Goal: Navigation & Orientation: Go to known website

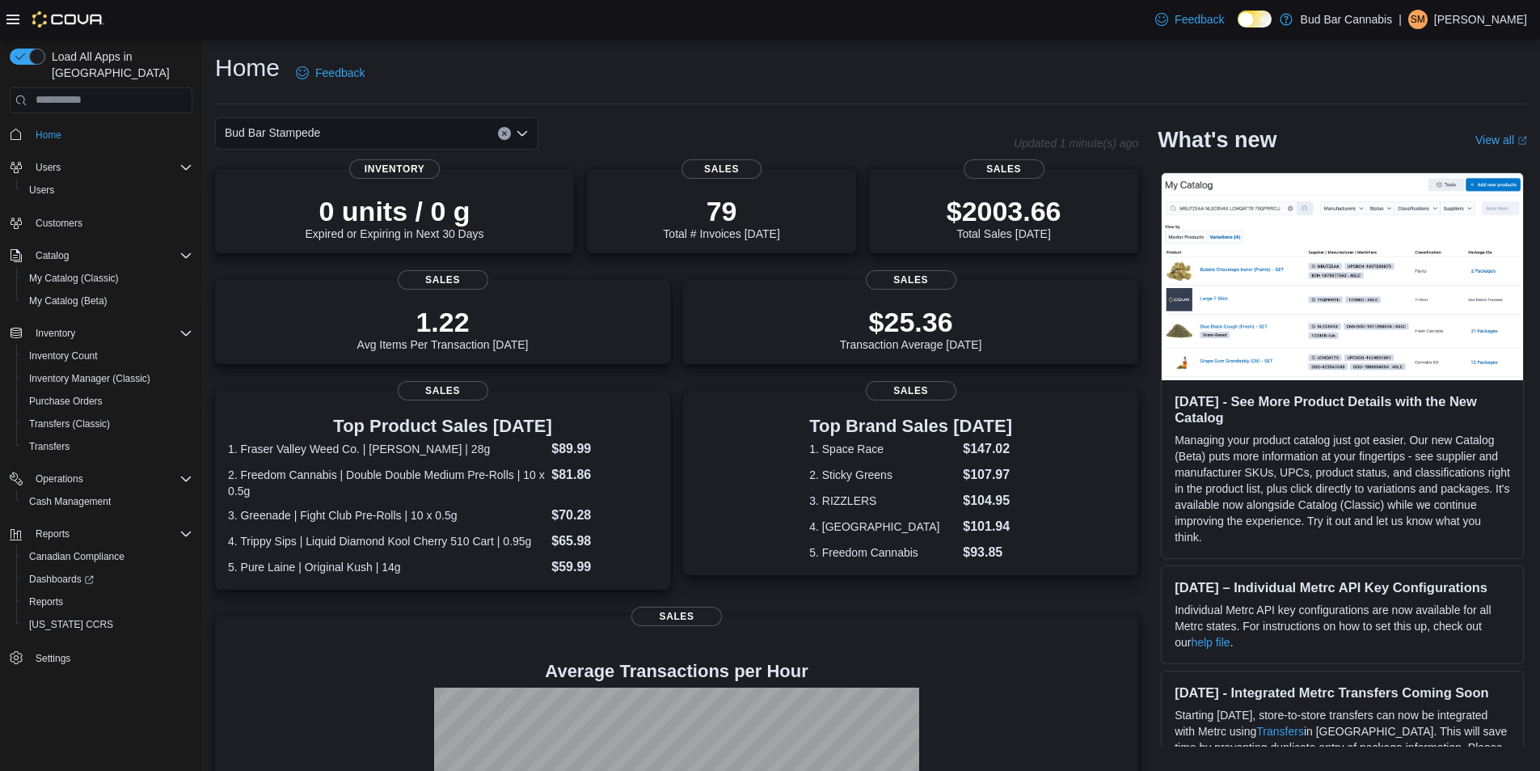
scroll to position [178, 0]
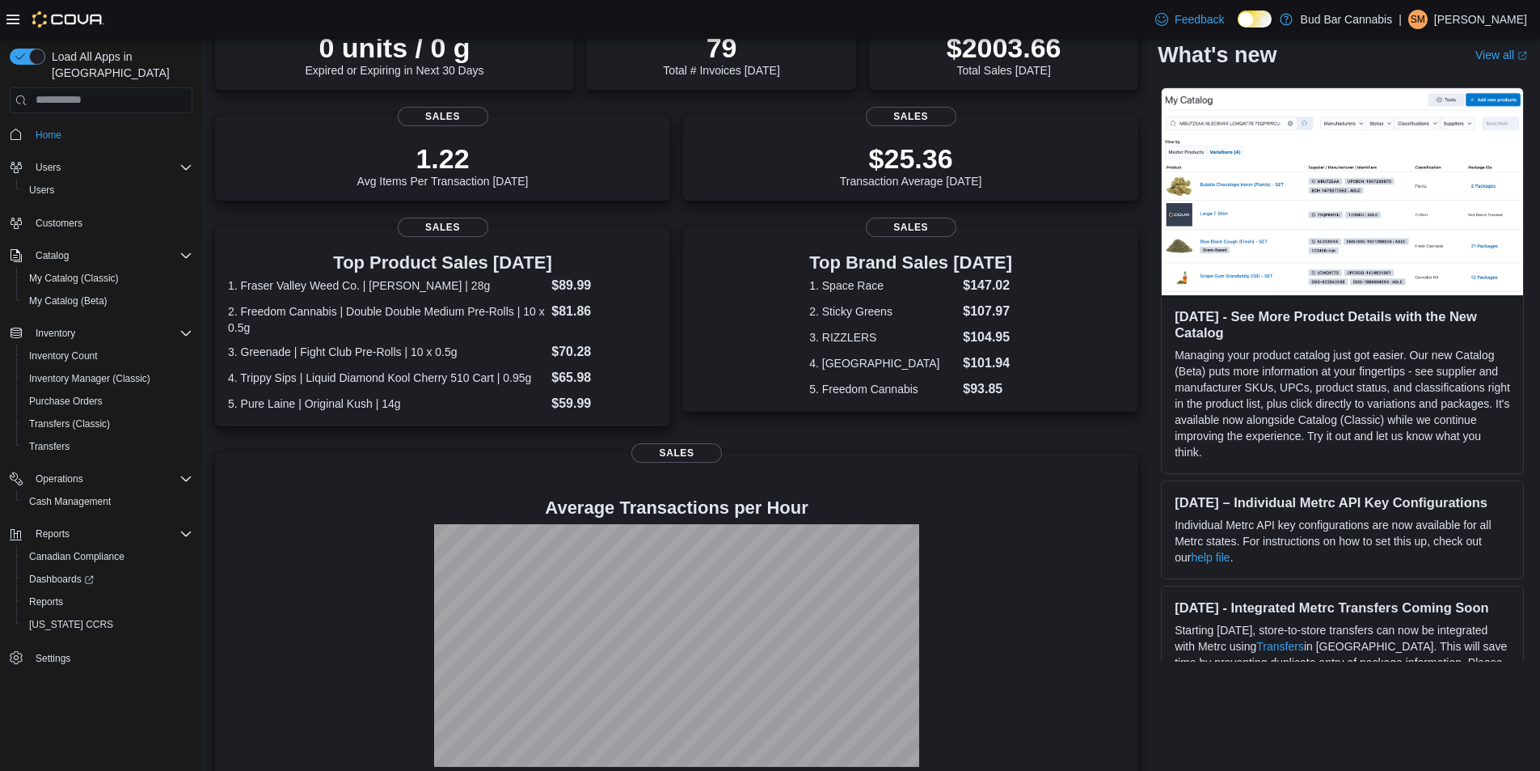
scroll to position [178, 0]
